Goal: Task Accomplishment & Management: Manage account settings

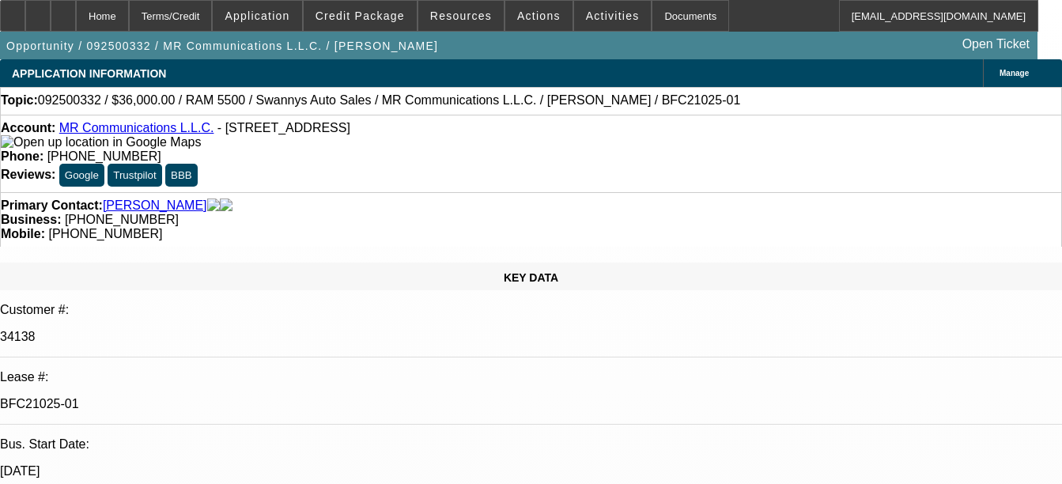
select select "0"
select select "2"
select select "0"
select select "6"
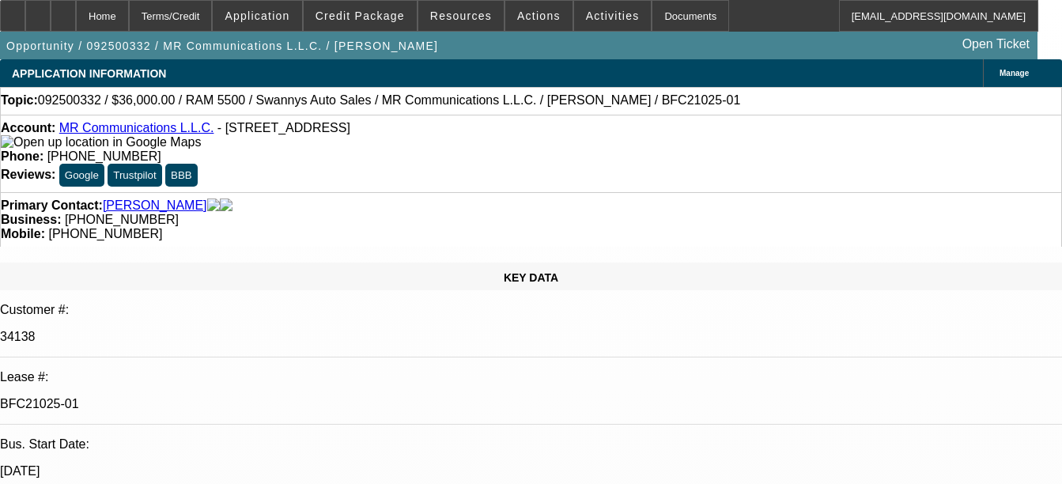
select select "0"
select select "2"
select select "0"
select select "6"
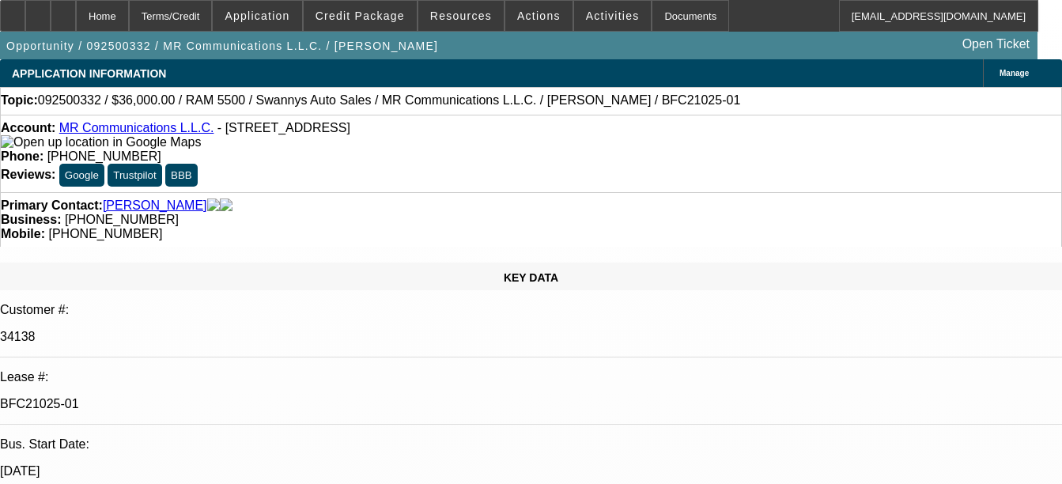
select select "0"
select select "2"
select select "0"
select select "6"
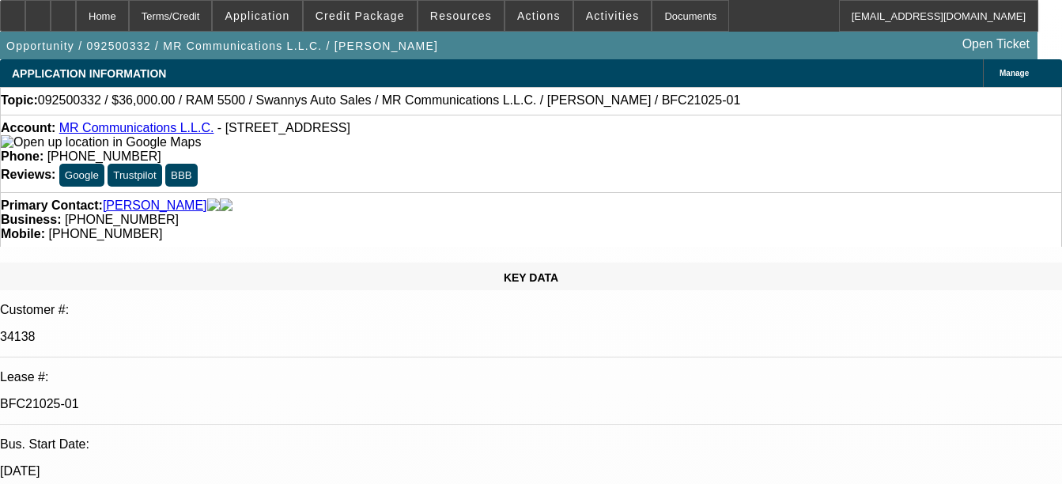
select select "0"
select select "2"
select select "0"
select select "6"
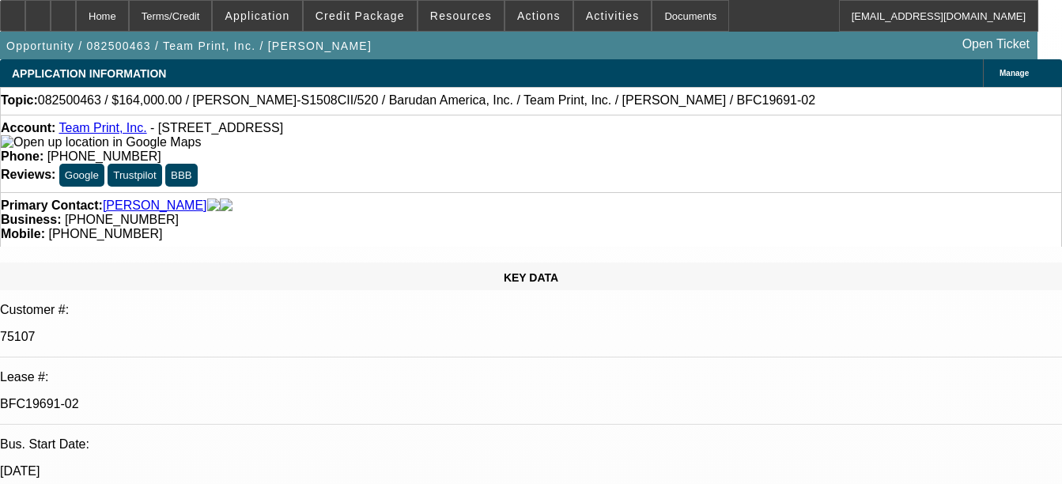
select select "0"
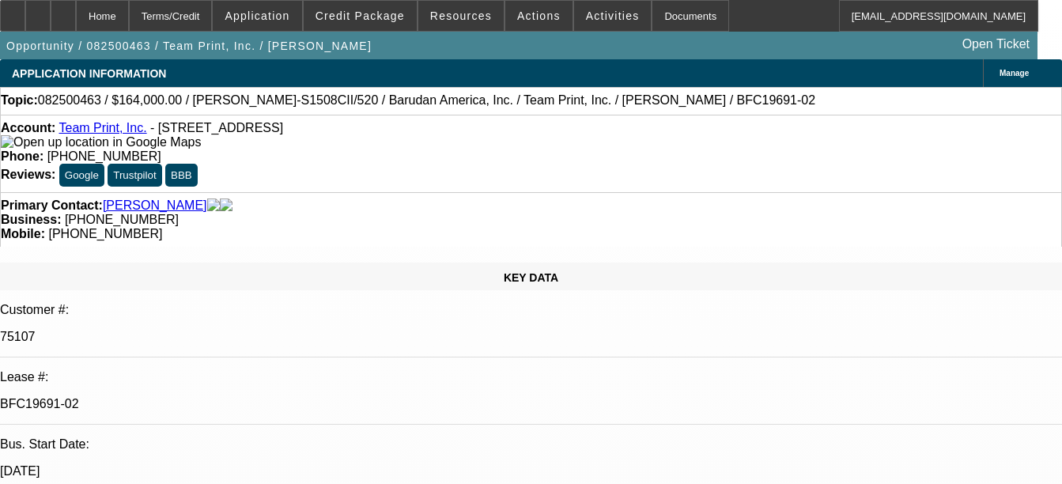
select select "0"
select select "1"
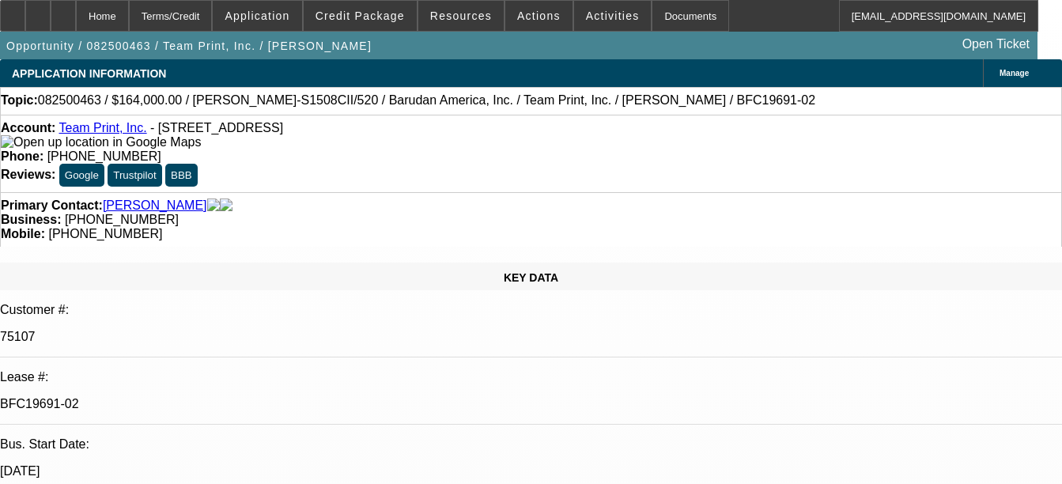
select select "1"
select select "2"
select select "1"
select select "2"
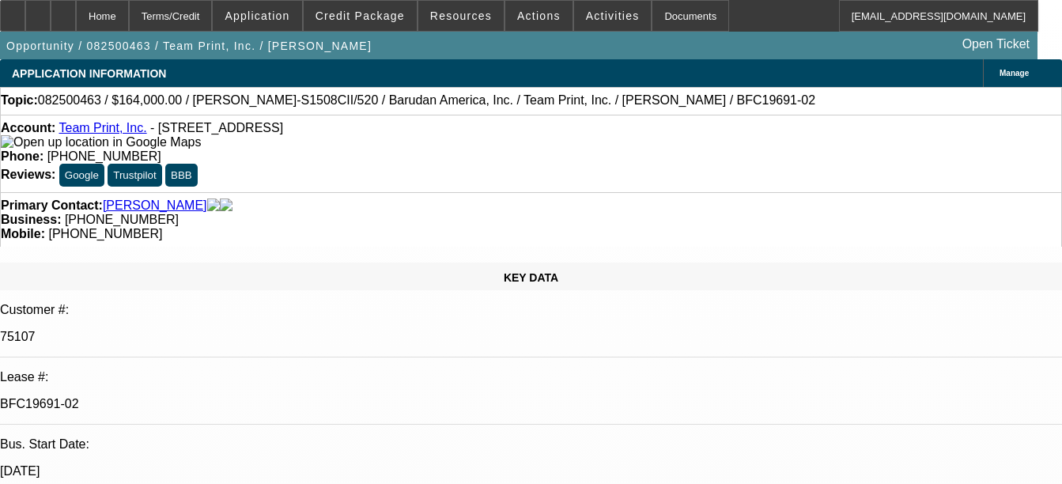
select select "1"
select select "2"
click at [662, 19] on div "Documents" at bounding box center [689, 16] width 77 height 32
